Goal: Communication & Community: Answer question/provide support

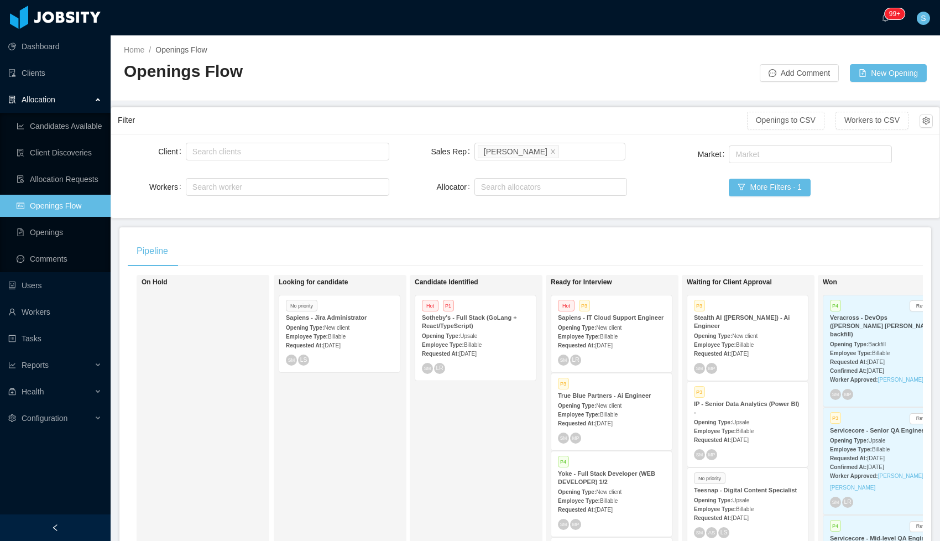
scroll to position [67, 0]
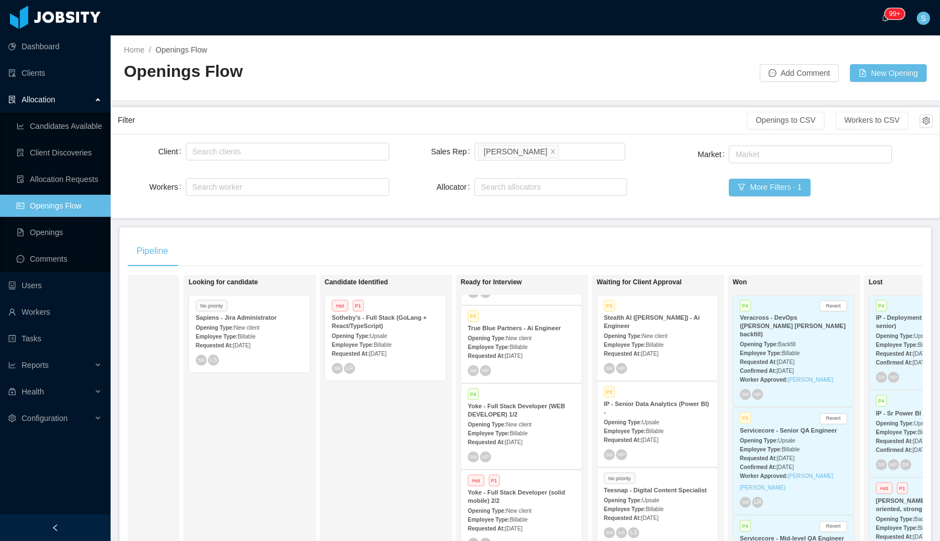
click at [658, 344] on span "Billable" at bounding box center [655, 345] width 18 height 6
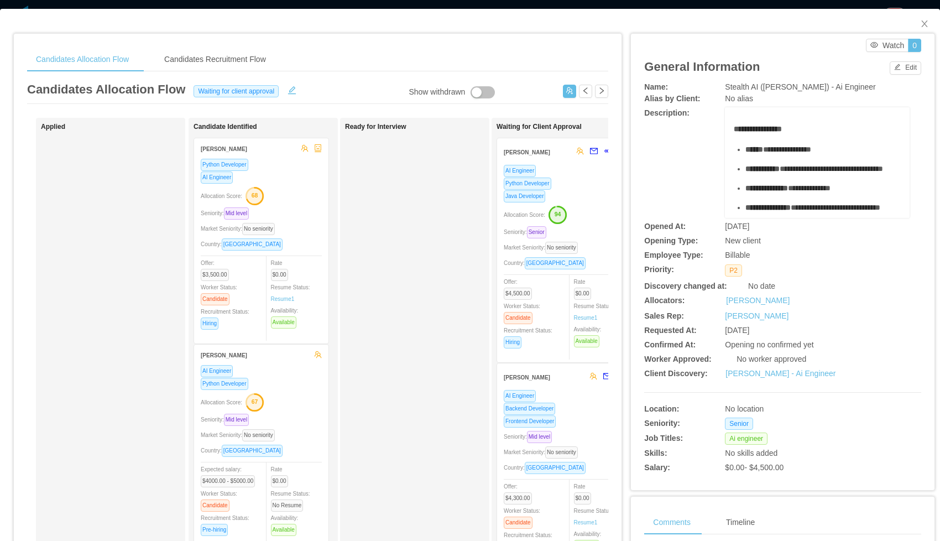
click at [591, 399] on div "AI Engineer" at bounding box center [564, 395] width 121 height 13
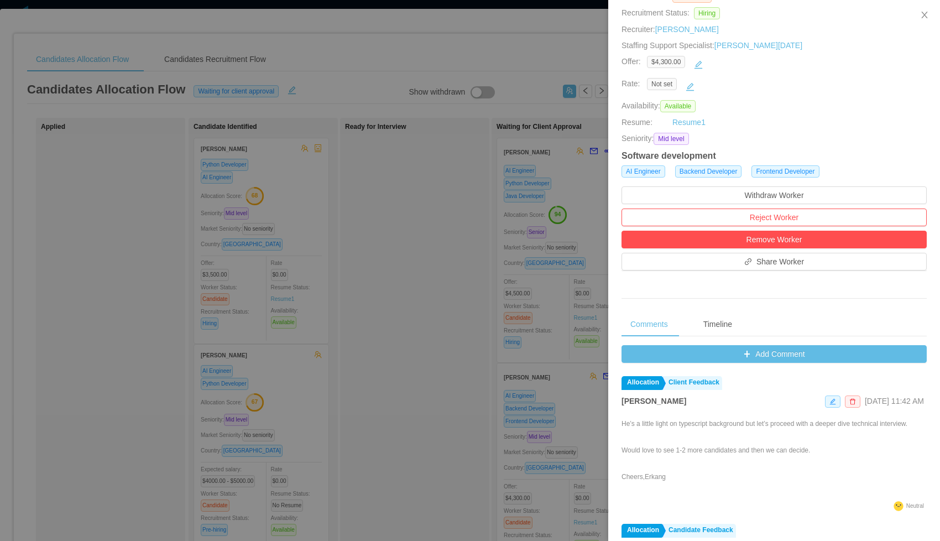
scroll to position [144, 0]
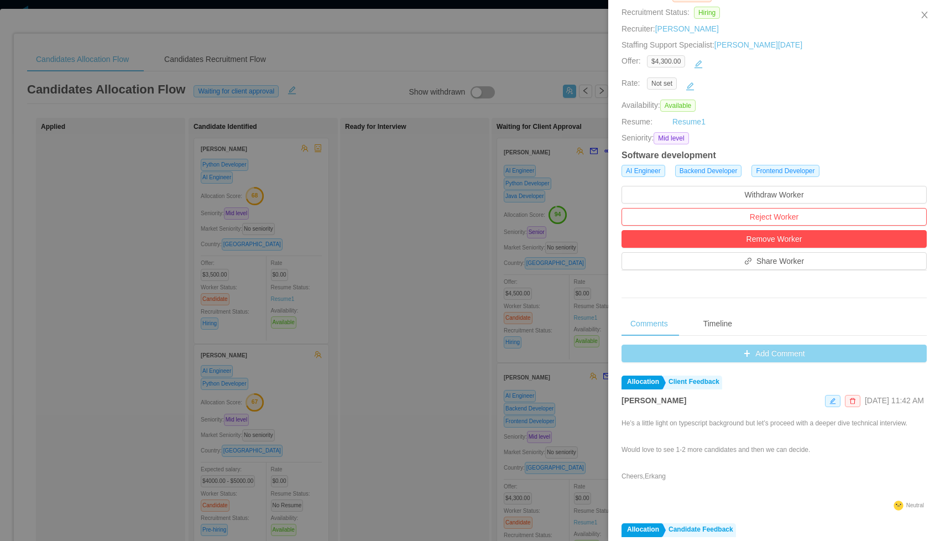
click at [765, 357] on button "Add Comment" at bounding box center [773, 353] width 305 height 18
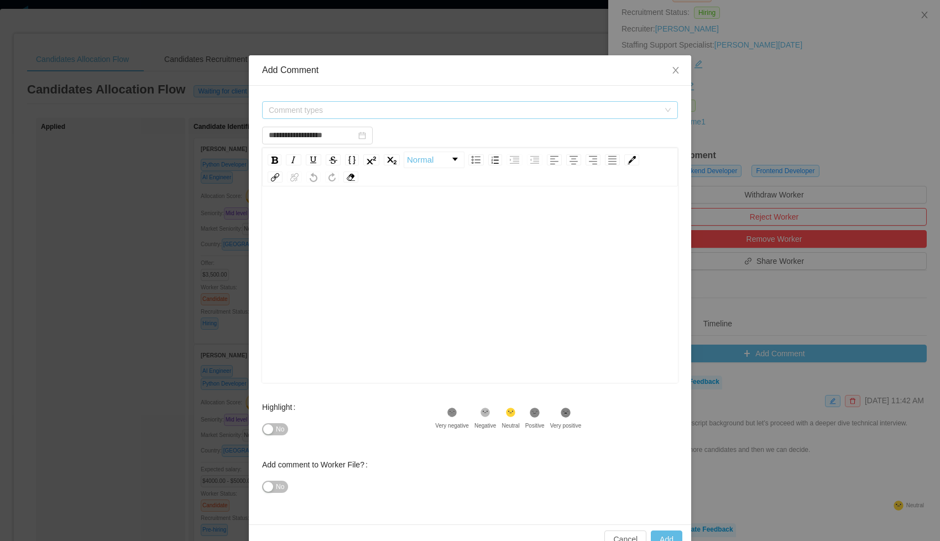
click at [470, 106] on span "Comment types" at bounding box center [464, 109] width 390 height 11
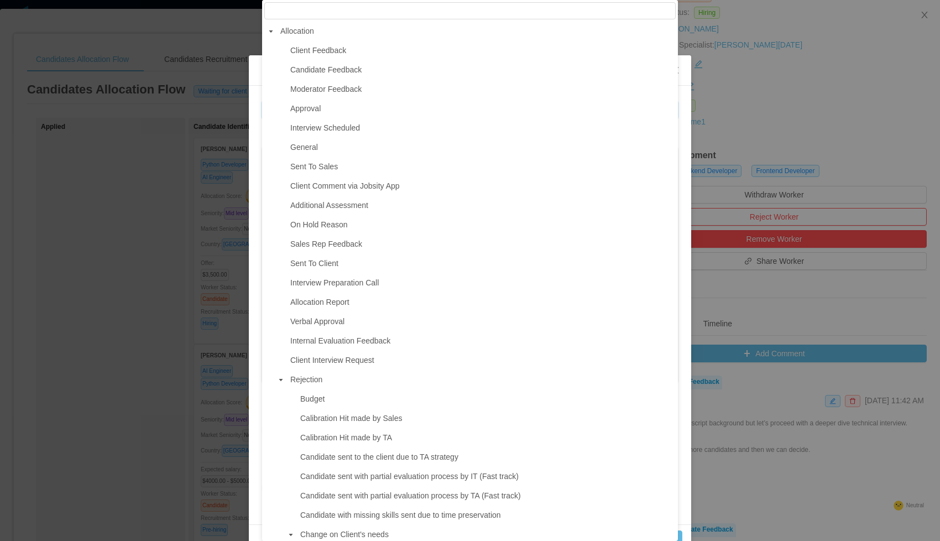
drag, startPoint x: 347, startPoint y: 52, endPoint x: 366, endPoint y: 111, distance: 62.2
click at [346, 52] on span "Client Feedback" at bounding box center [318, 50] width 56 height 9
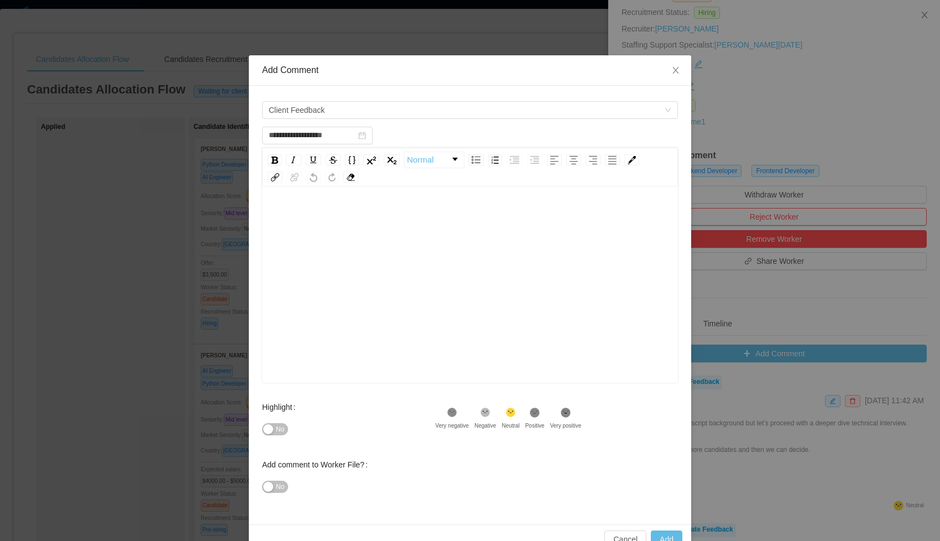
click at [372, 264] on div "rdw-editor" at bounding box center [470, 301] width 399 height 193
type input "**********"
click at [659, 534] on button "Add" at bounding box center [667, 539] width 32 height 18
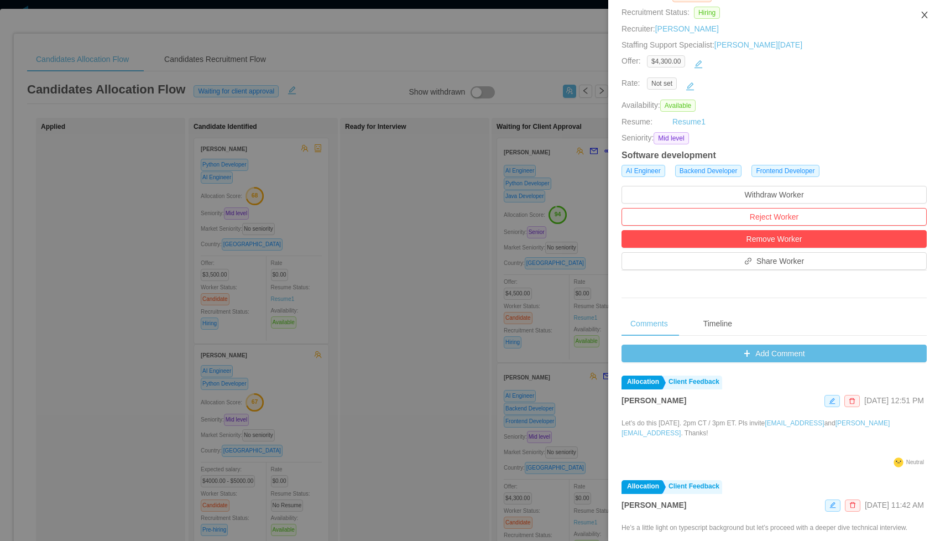
click at [926, 13] on icon "icon: close" at bounding box center [924, 15] width 6 height 7
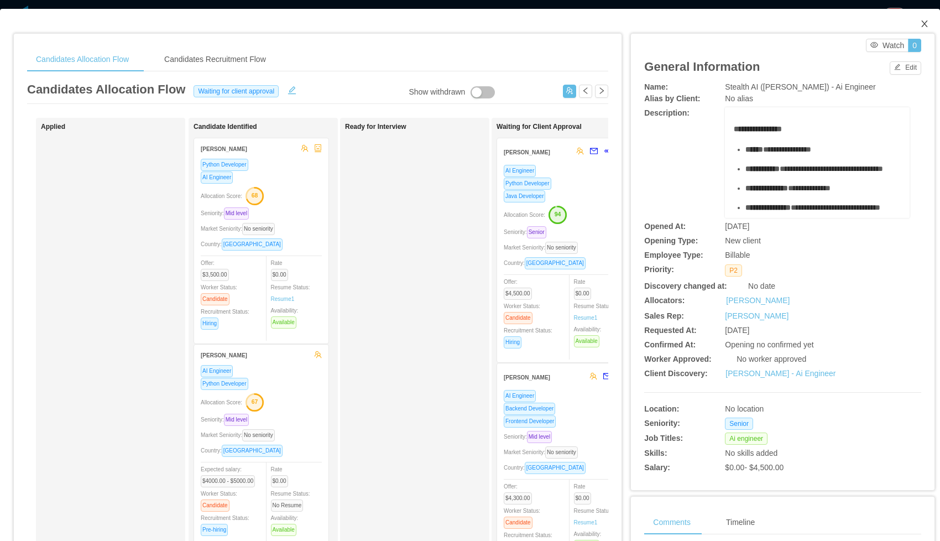
click at [920, 23] on icon "icon: close" at bounding box center [924, 23] width 9 height 9
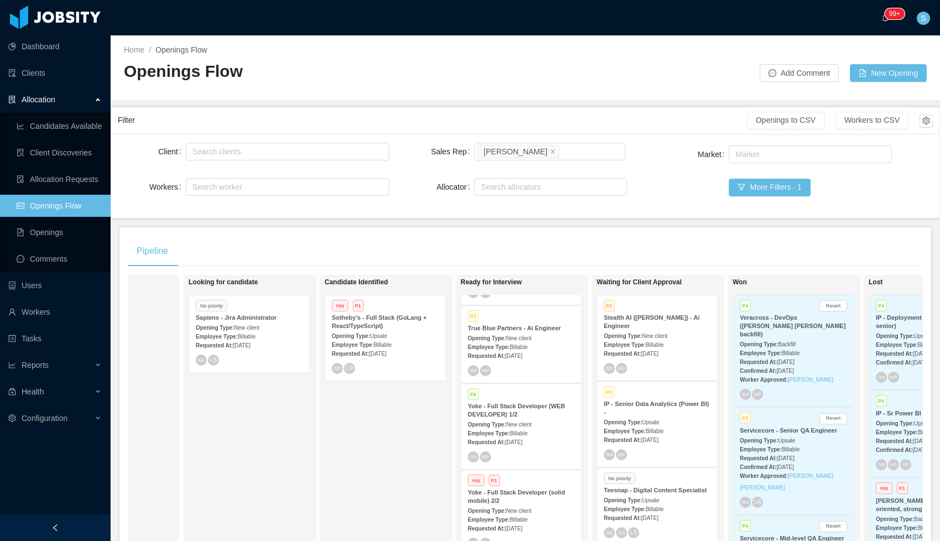
click at [675, 340] on div "Employee Type: Billable" at bounding box center [657, 344] width 107 height 12
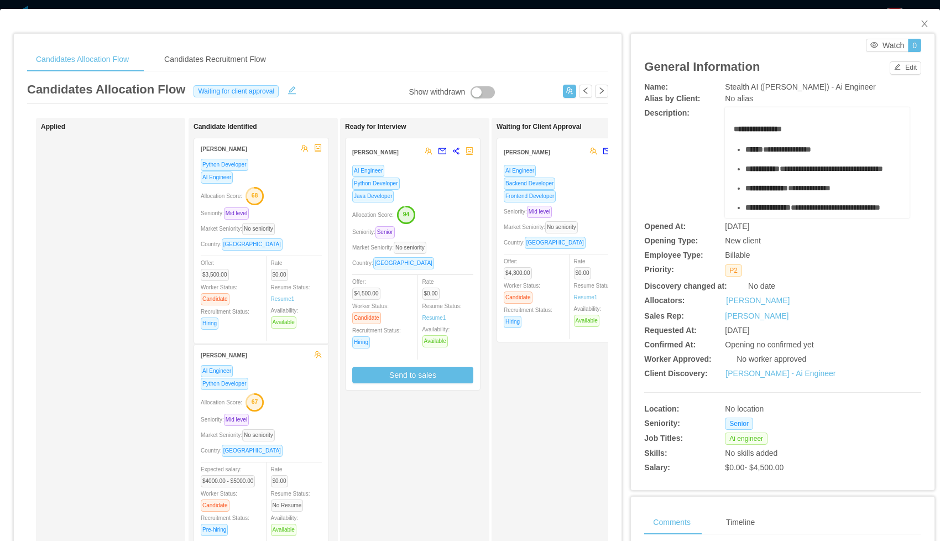
click at [443, 182] on div "Python Developer" at bounding box center [412, 183] width 121 height 13
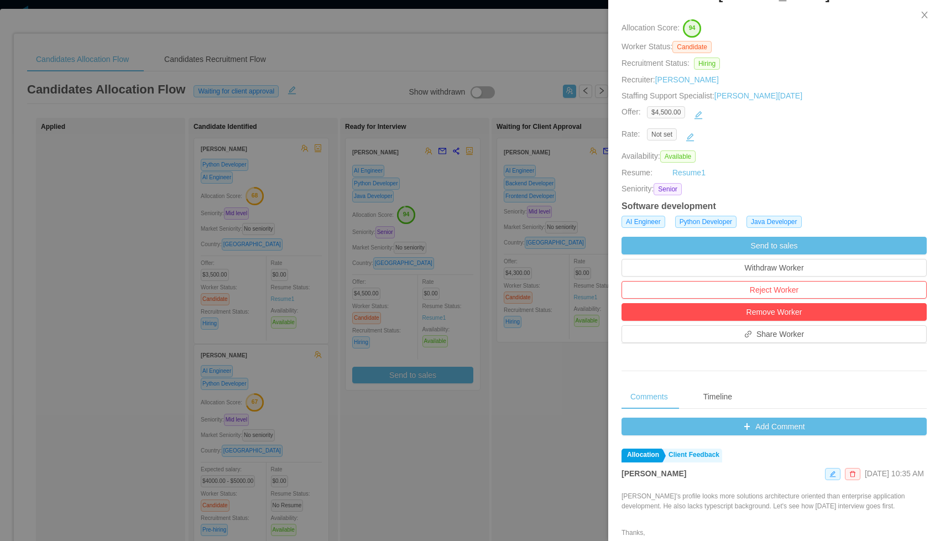
scroll to position [99, 0]
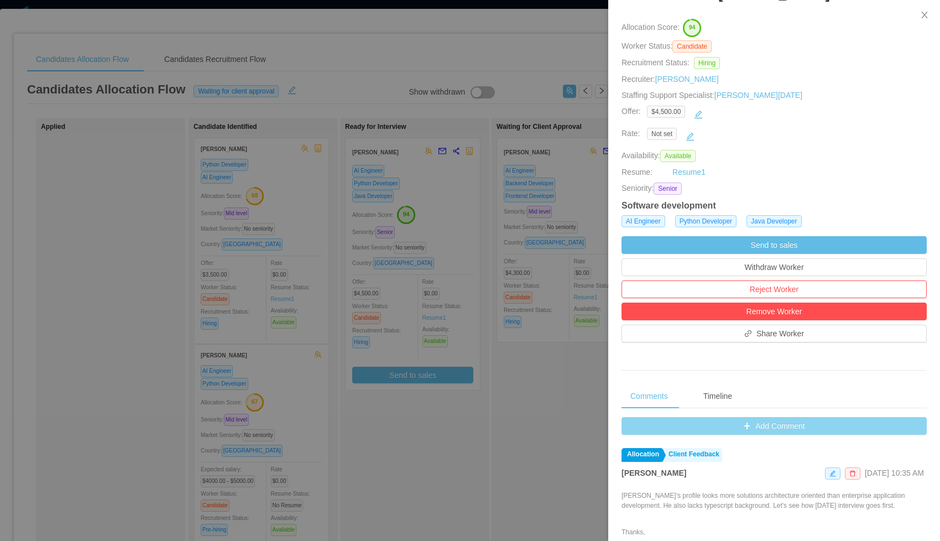
click at [743, 429] on button "Add Comment" at bounding box center [773, 426] width 305 height 18
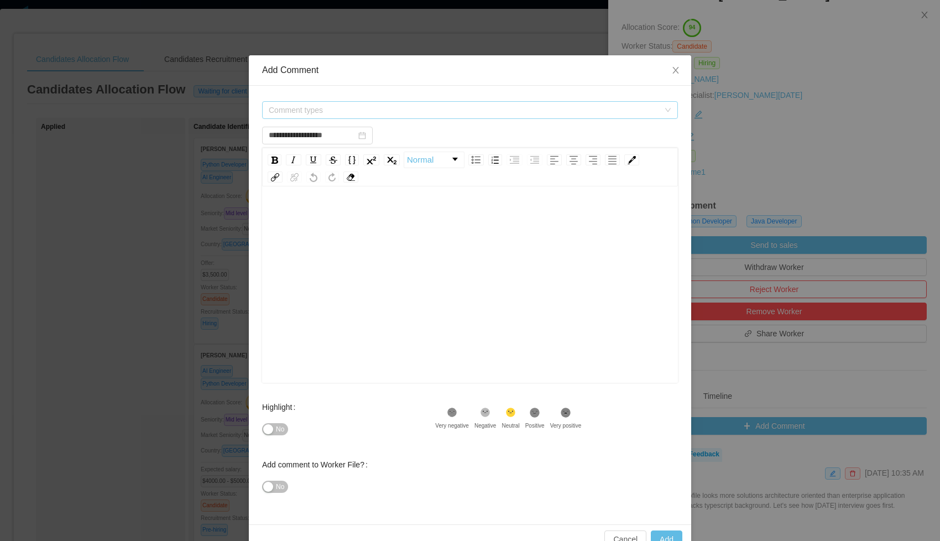
click at [406, 111] on span "Comment types" at bounding box center [464, 109] width 390 height 11
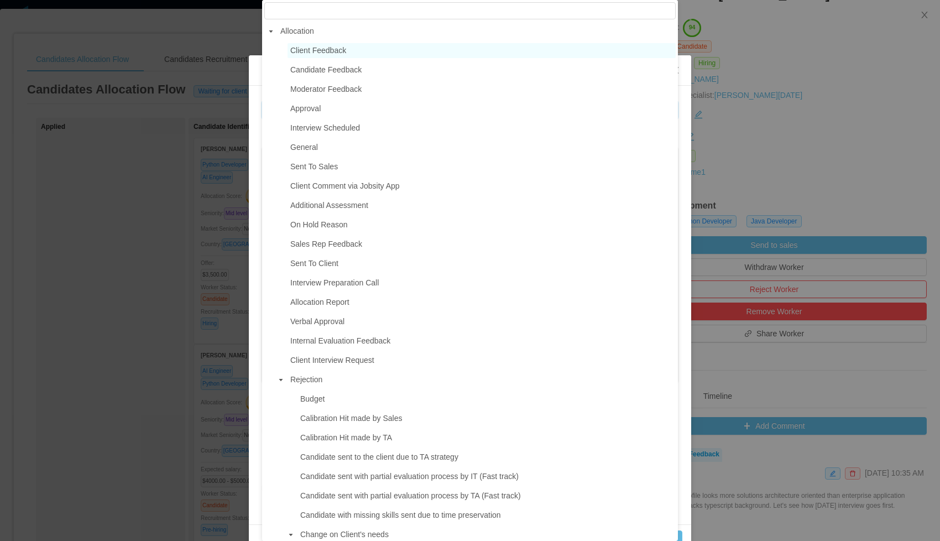
click at [305, 46] on span "Client Feedback" at bounding box center [318, 50] width 56 height 9
type input "**********"
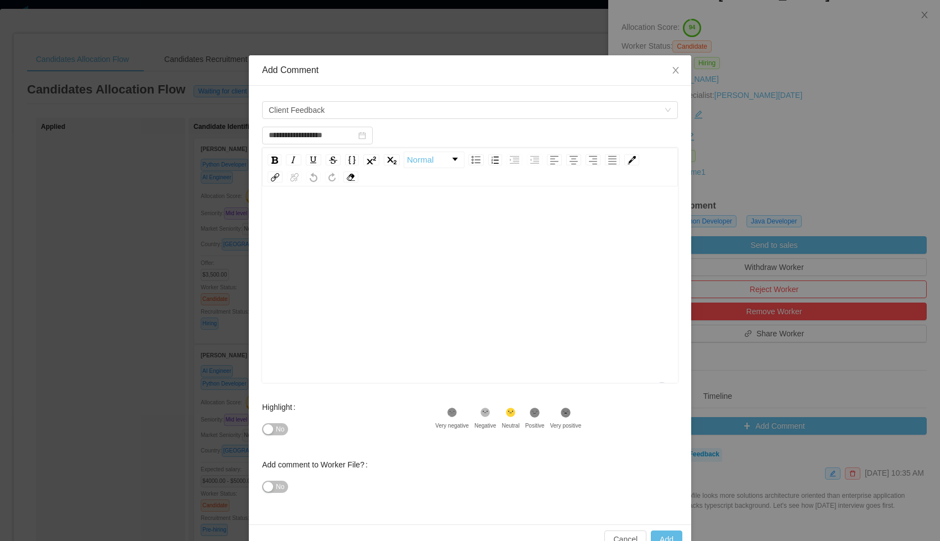
click at [308, 207] on div "To enrich screen reader interactions, please activate Accessibility in Grammarl…" at bounding box center [470, 216] width 399 height 22
paste div "To enrich screen reader interactions, please activate Accessibility in Grammarl…"
click at [668, 534] on button "Add" at bounding box center [667, 539] width 32 height 18
type input "**********"
